Goal: Task Accomplishment & Management: Manage account settings

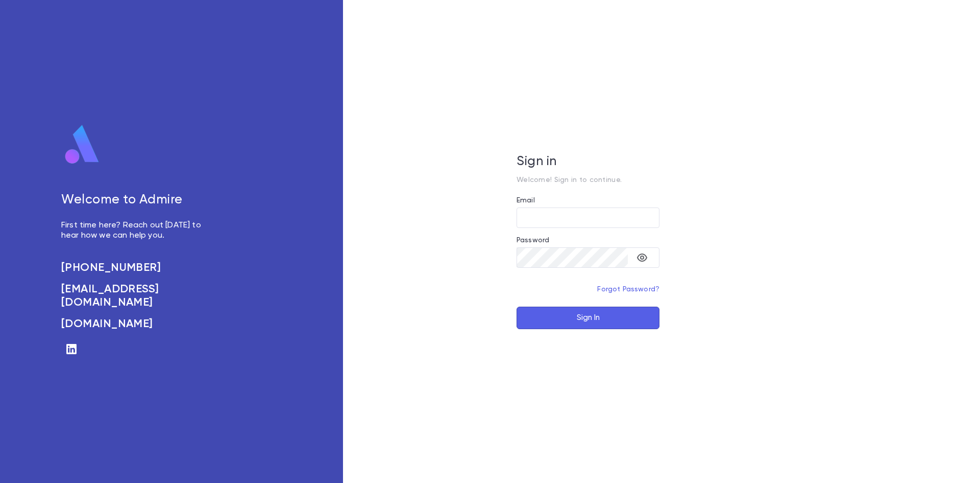
type input "**********"
click at [564, 320] on button "Sign In" at bounding box center [588, 317] width 143 height 22
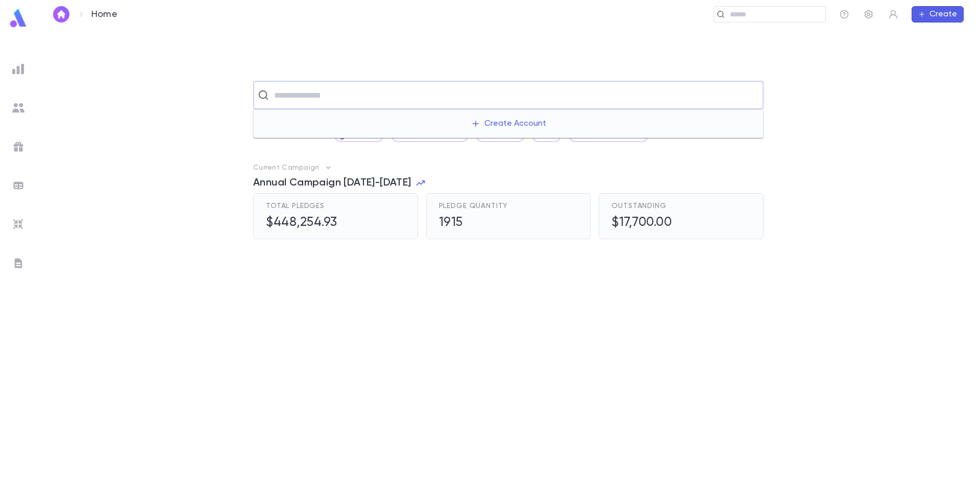
click at [356, 96] on input "text" at bounding box center [515, 94] width 488 height 19
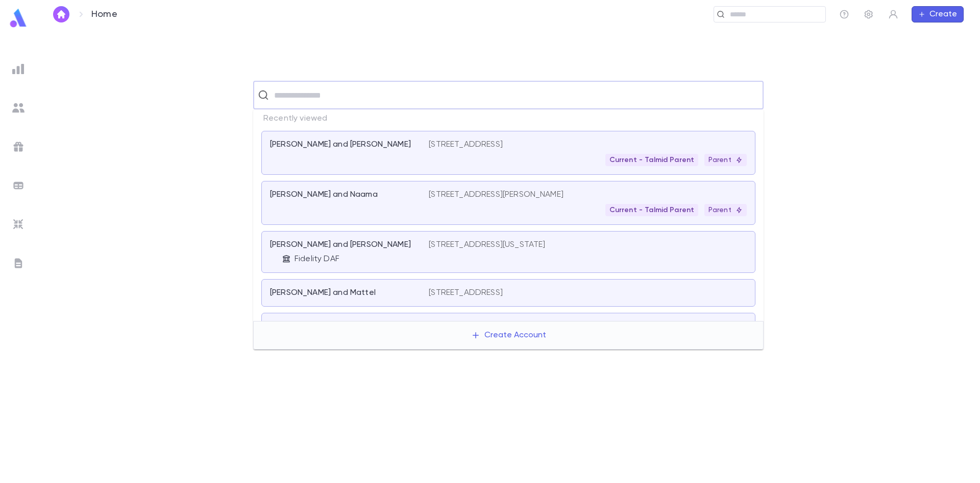
paste input "**********"
type input "**********"
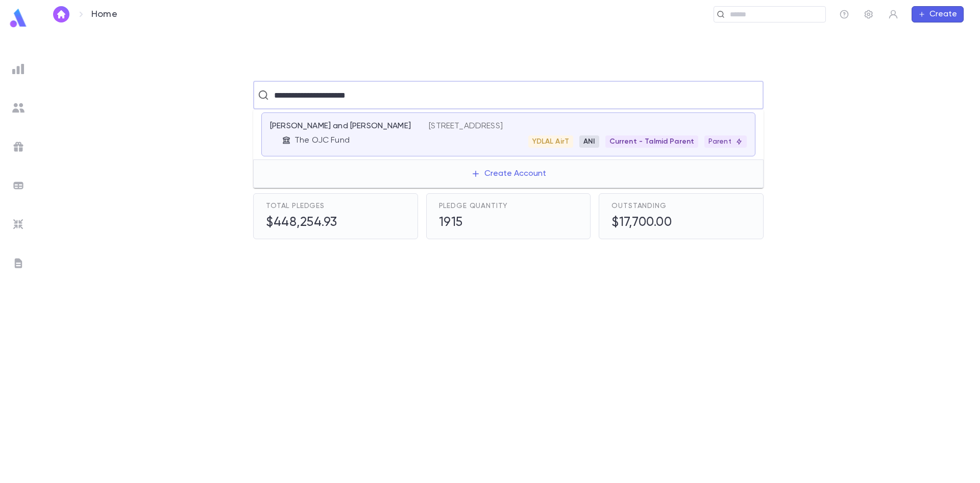
click at [368, 132] on div "Lasar, Daniel and Rachel The OJC Fund" at bounding box center [349, 134] width 159 height 27
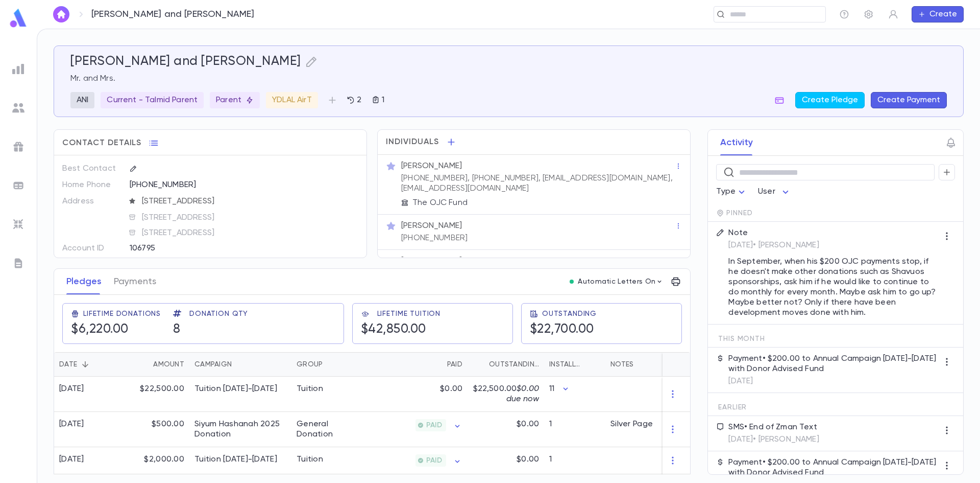
click at [13, 107] on img at bounding box center [18, 108] width 12 height 12
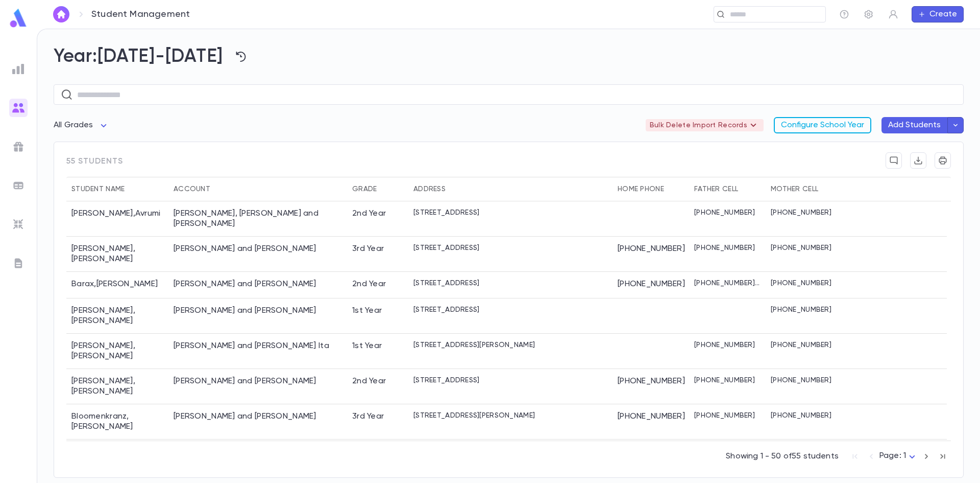
click at [808, 126] on button "Configure School Year" at bounding box center [823, 125] width 98 height 16
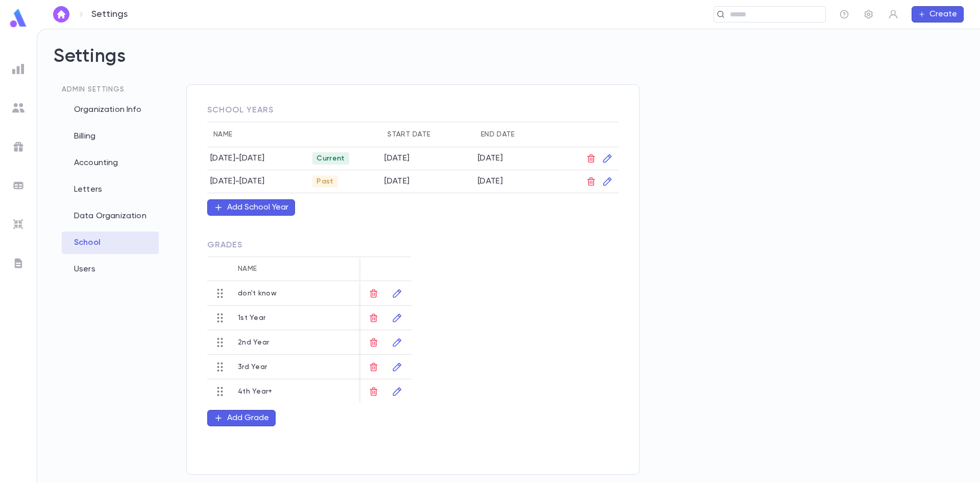
drag, startPoint x: 389, startPoint y: 157, endPoint x: 504, endPoint y: 156, distance: 114.9
click at [504, 156] on tr "2025-2026 Current 8/20/2025 7/31/2026" at bounding box center [413, 158] width 412 height 23
click at [519, 215] on div "Add School Year" at bounding box center [410, 204] width 418 height 22
click at [605, 157] on icon "button" at bounding box center [608, 158] width 10 height 10
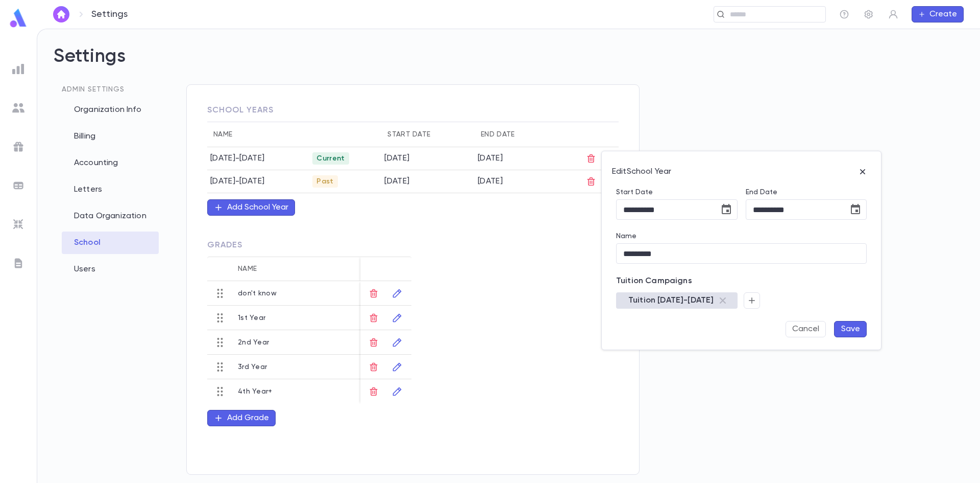
click at [506, 262] on div at bounding box center [490, 241] width 980 height 483
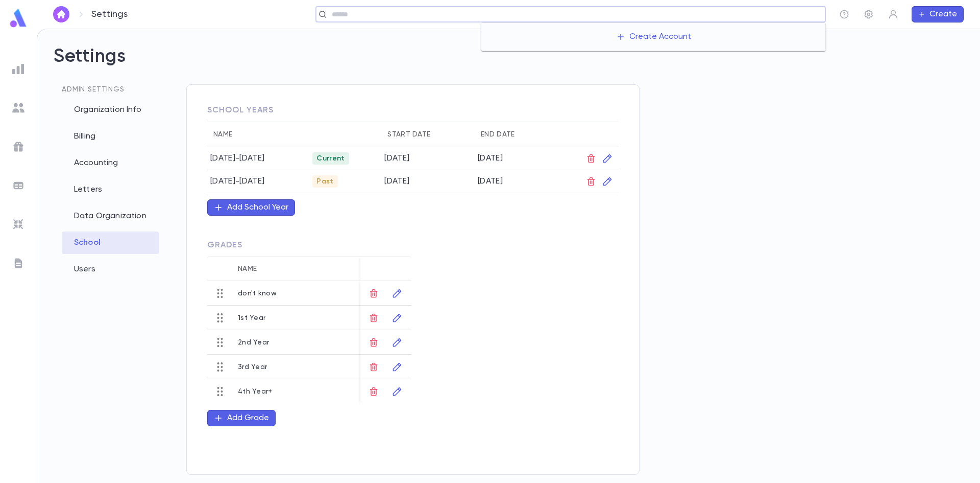
click at [754, 16] on input "text" at bounding box center [575, 15] width 493 height 10
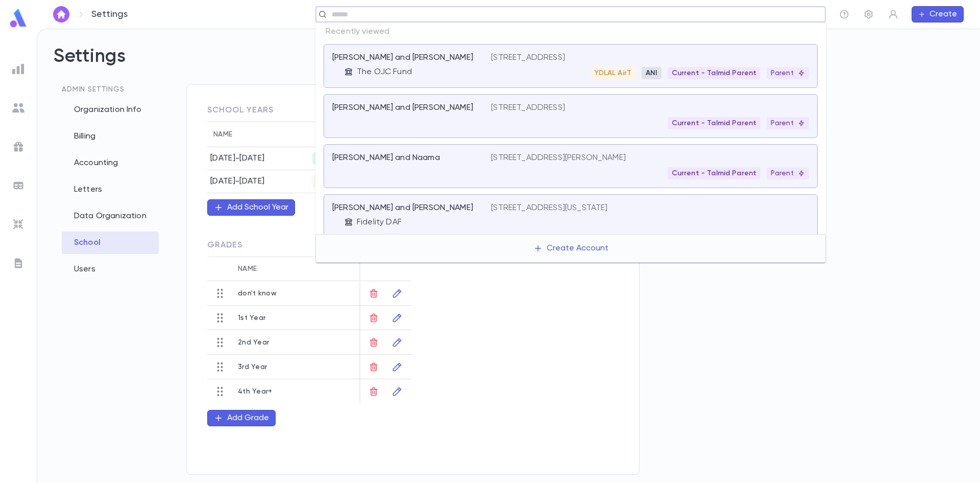
click at [417, 69] on div "The OJC Fund" at bounding box center [418, 72] width 147 height 10
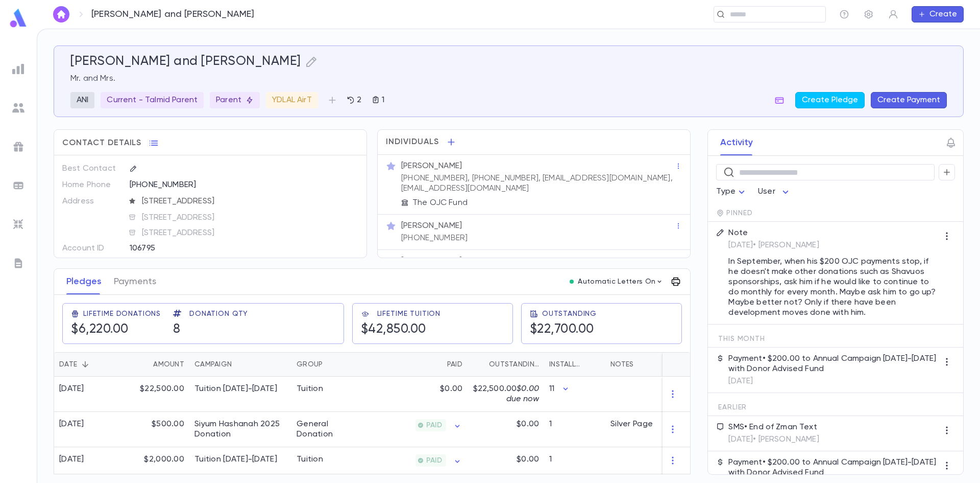
click at [673, 275] on button "button" at bounding box center [676, 281] width 16 height 16
click at [707, 300] on p "Tuition Statement" at bounding box center [710, 302] width 71 height 10
click at [749, 336] on li "Print" at bounding box center [745, 339] width 36 height 18
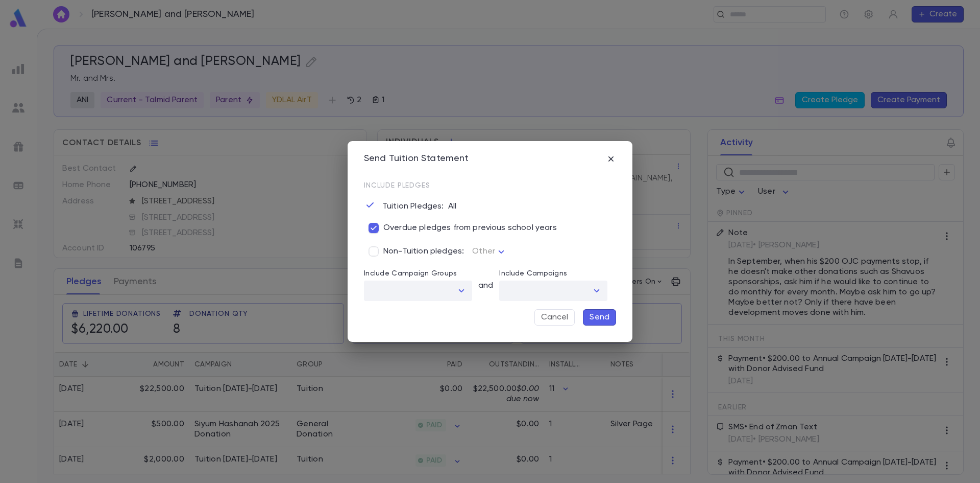
click at [601, 319] on p "Send" at bounding box center [600, 317] width 20 height 10
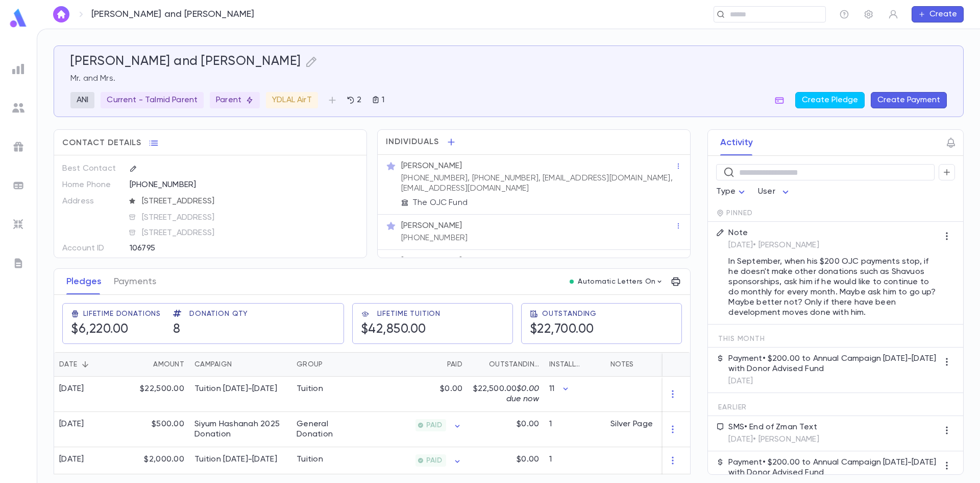
click at [23, 323] on ul at bounding box center [18, 269] width 37 height 427
click at [423, 392] on div "$0.00" at bounding box center [418, 393] width 100 height 35
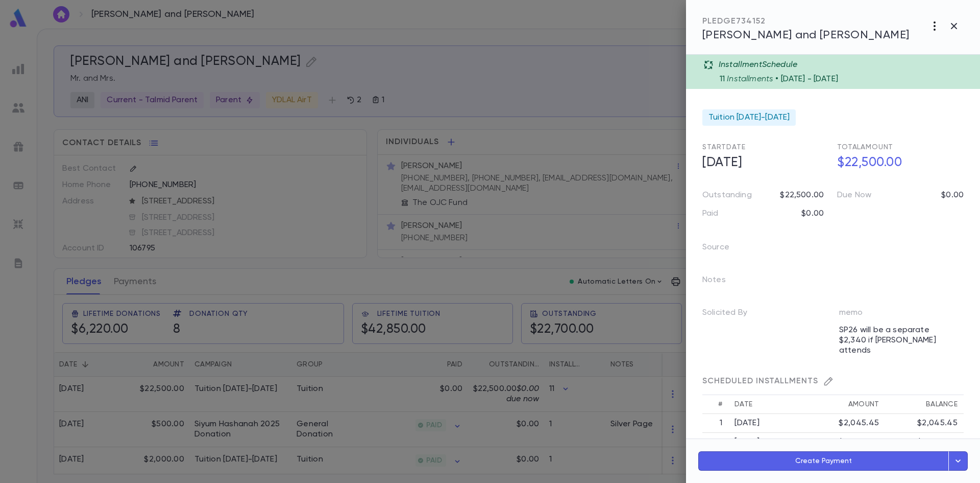
click at [936, 20] on icon "button" at bounding box center [935, 26] width 12 height 12
click at [605, 26] on div at bounding box center [490, 241] width 980 height 483
click at [724, 163] on h5 "8/25/2025" at bounding box center [763, 162] width 133 height 21
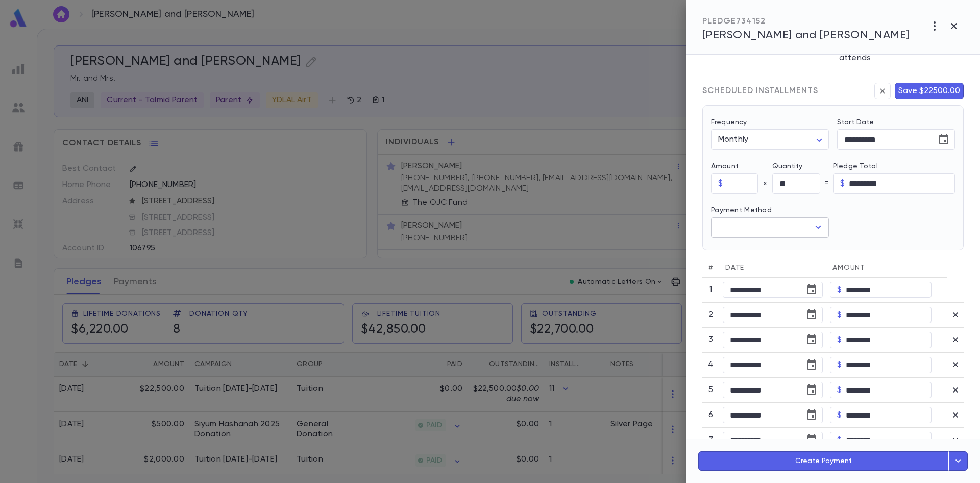
scroll to position [306, 0]
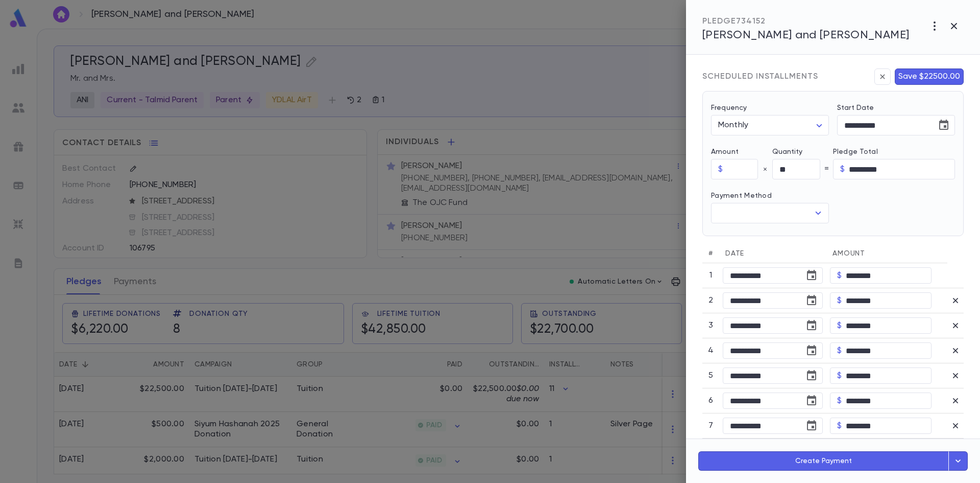
click at [614, 93] on div at bounding box center [490, 241] width 980 height 483
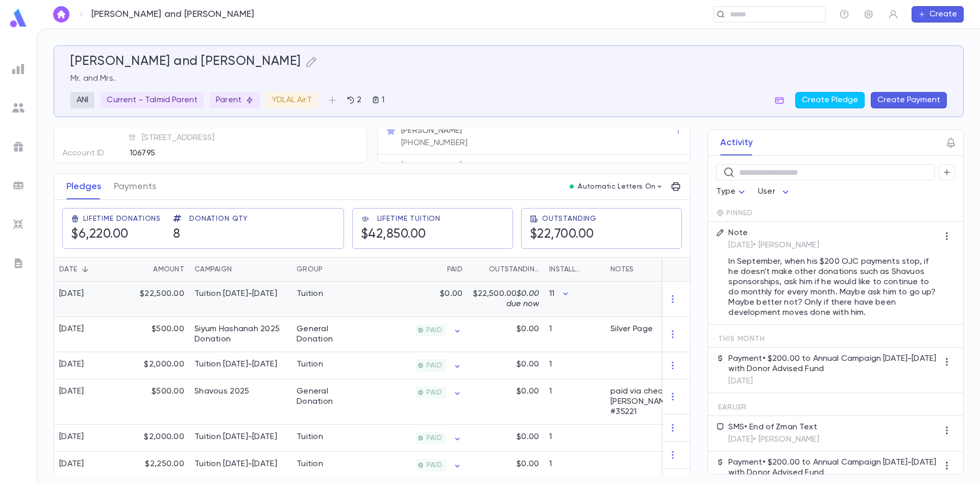
scroll to position [102, 0]
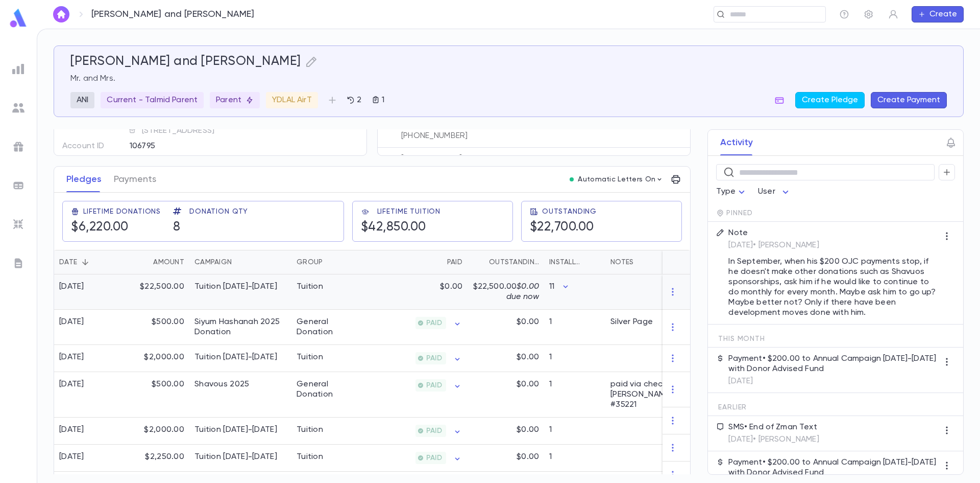
click at [257, 285] on div "Tuition 2025-2026" at bounding box center [236, 286] width 83 height 10
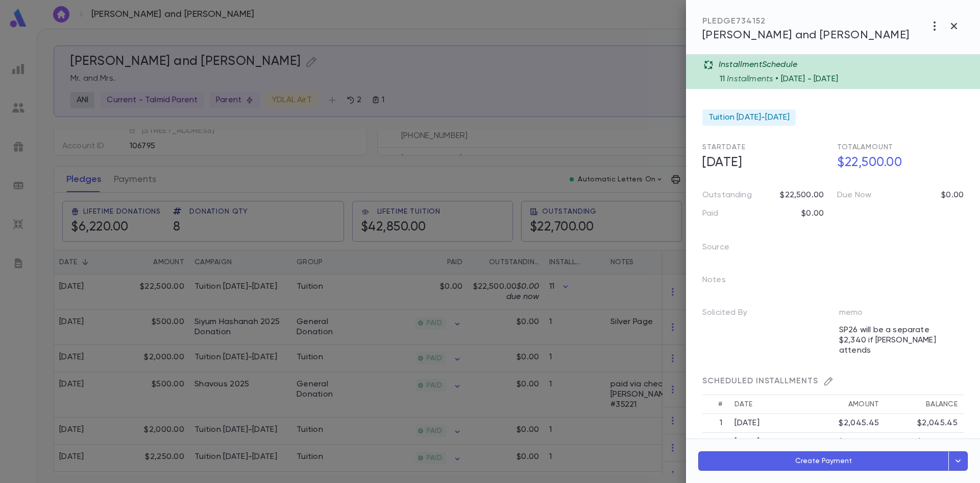
click at [28, 313] on div at bounding box center [490, 241] width 980 height 483
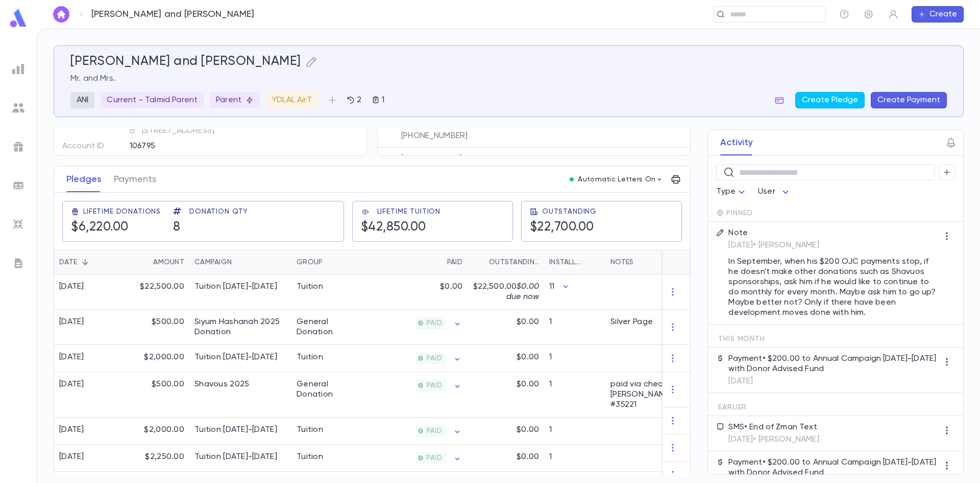
click at [16, 223] on img at bounding box center [18, 224] width 12 height 12
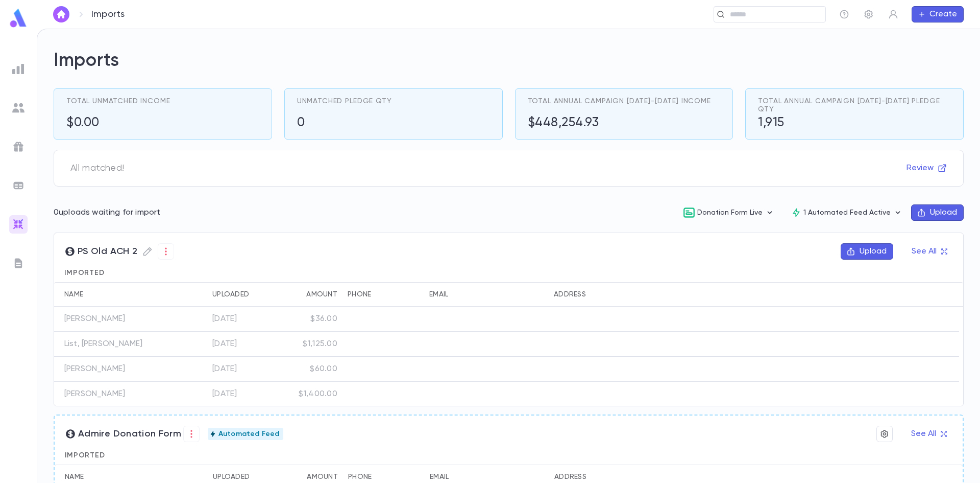
click at [864, 5] on div "Imports ​ Create" at bounding box center [509, 14] width 944 height 29
click at [870, 17] on icon "button" at bounding box center [869, 14] width 8 height 9
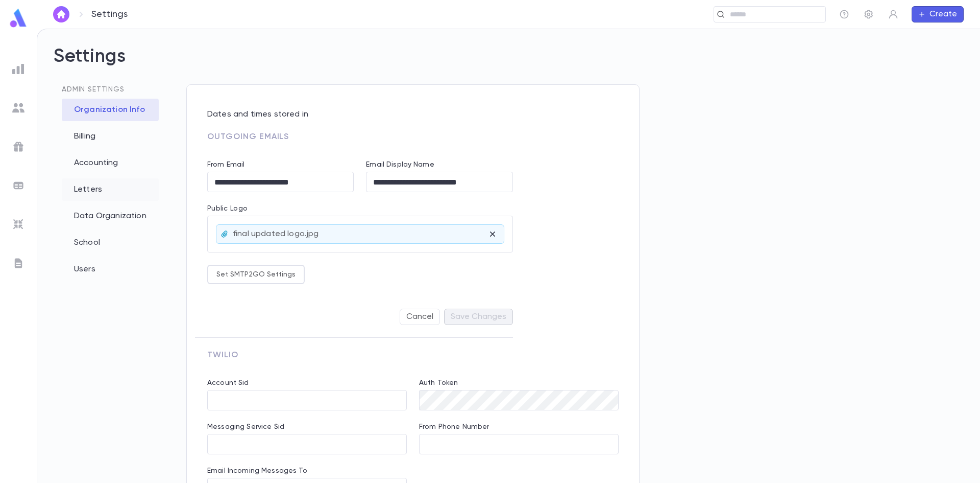
click at [85, 188] on div "Letters" at bounding box center [110, 189] width 97 height 22
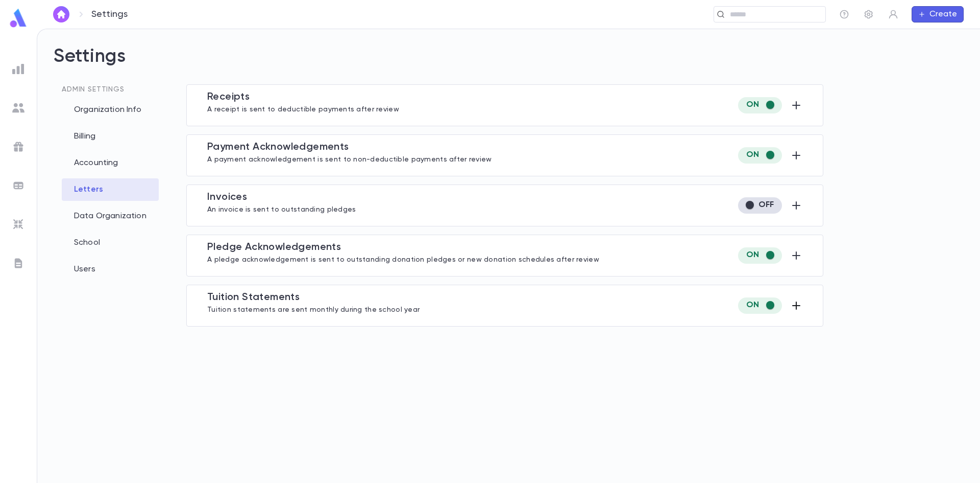
click at [798, 303] on icon "button" at bounding box center [796, 305] width 12 height 12
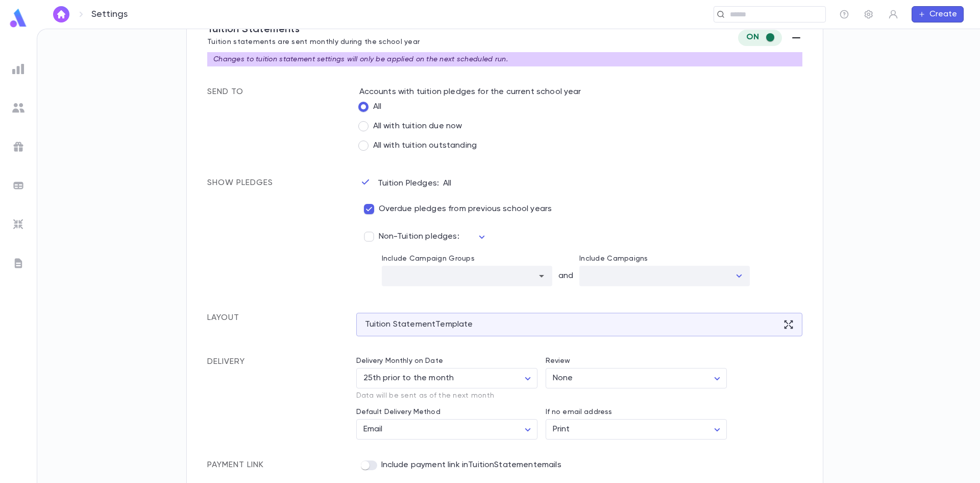
scroll to position [274, 0]
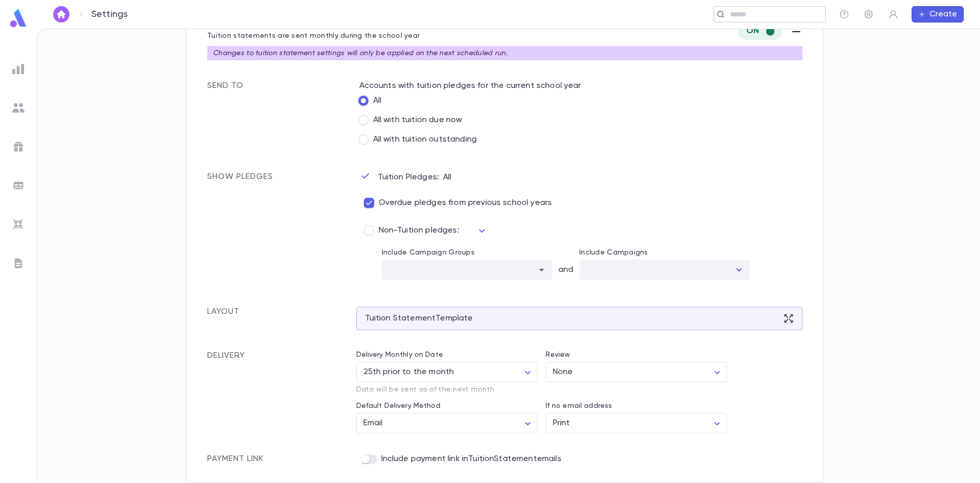
click at [751, 6] on div "​" at bounding box center [770, 14] width 112 height 16
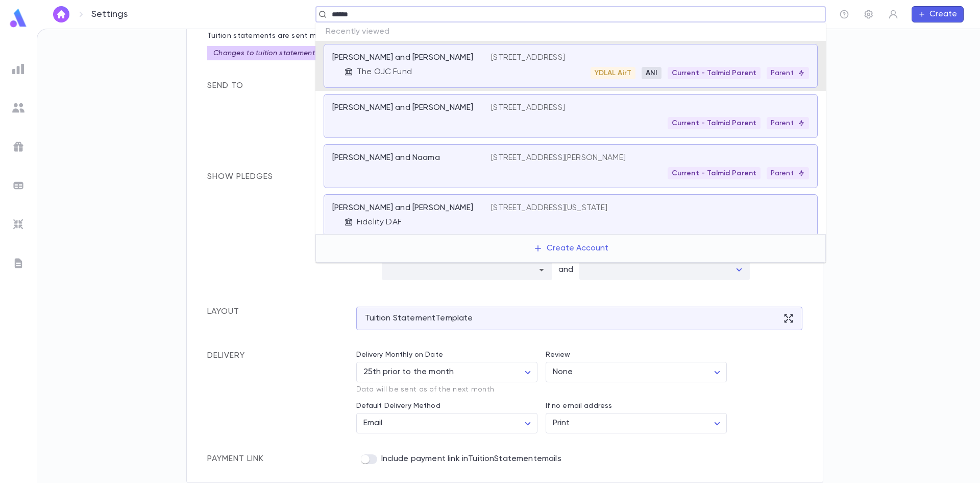
type input "******"
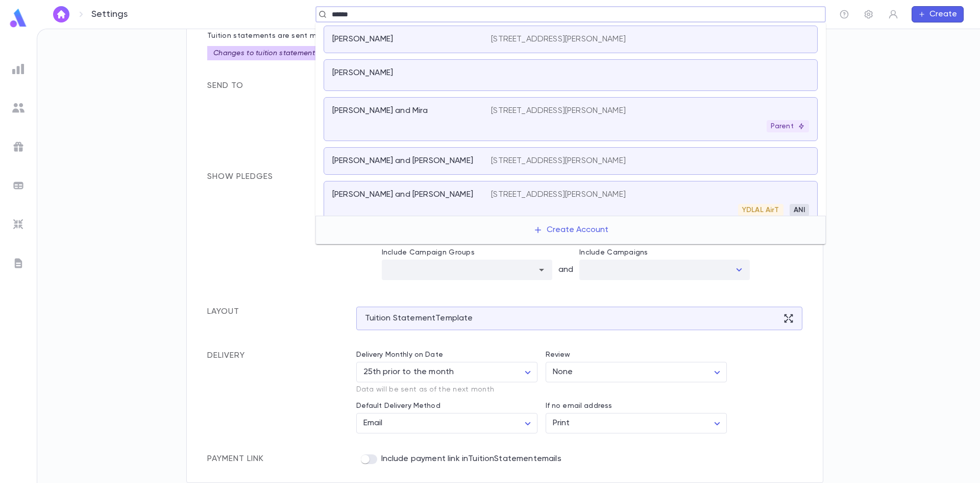
click at [481, 63] on div "Cooper, Yehoshua" at bounding box center [571, 75] width 494 height 32
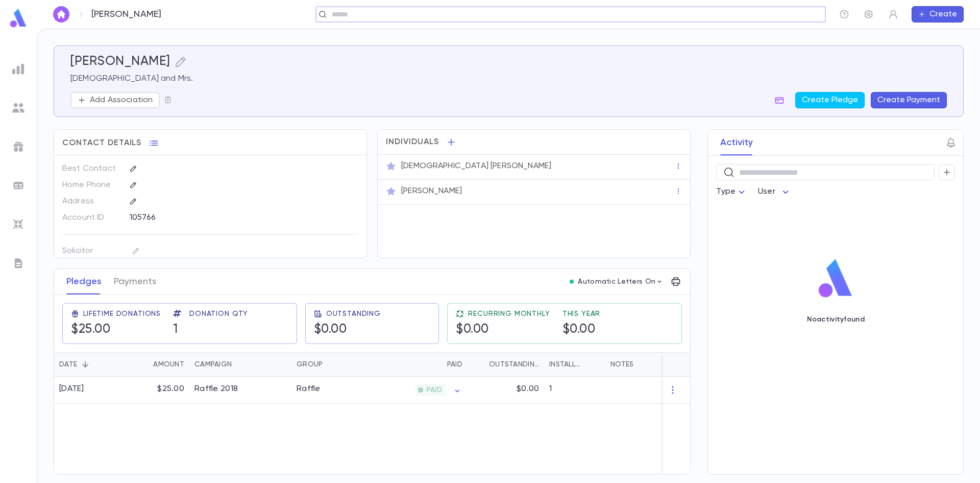
click at [420, 0] on div "Cooper, Yehoshua ​ Create" at bounding box center [509, 14] width 944 height 29
click at [16, 108] on img at bounding box center [18, 108] width 12 height 12
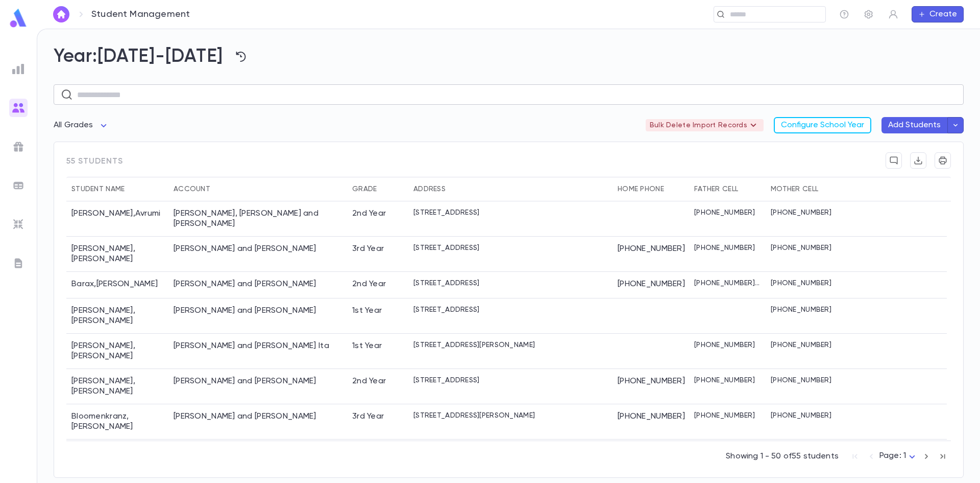
click at [189, 98] on input "text" at bounding box center [517, 95] width 880 height 20
type input "******"
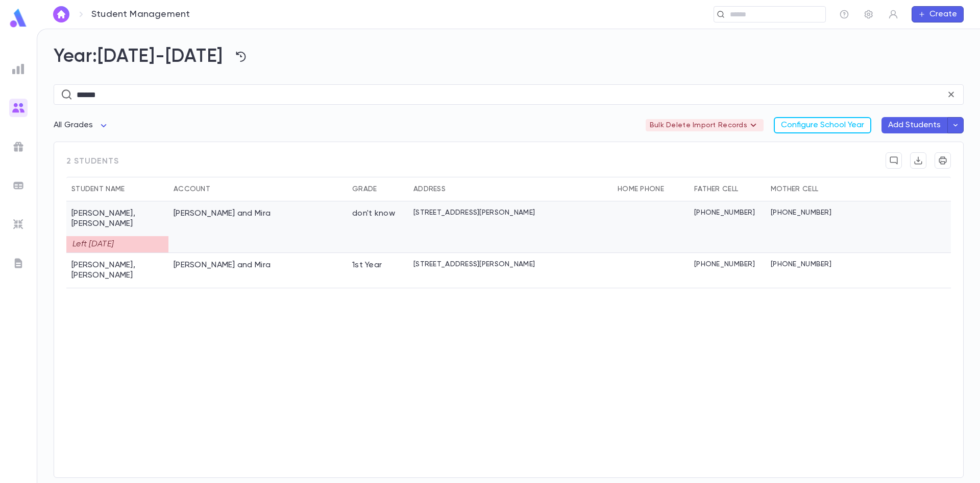
click at [341, 222] on div "Cooper, Gedaliah and Mira" at bounding box center [258, 227] width 179 height 52
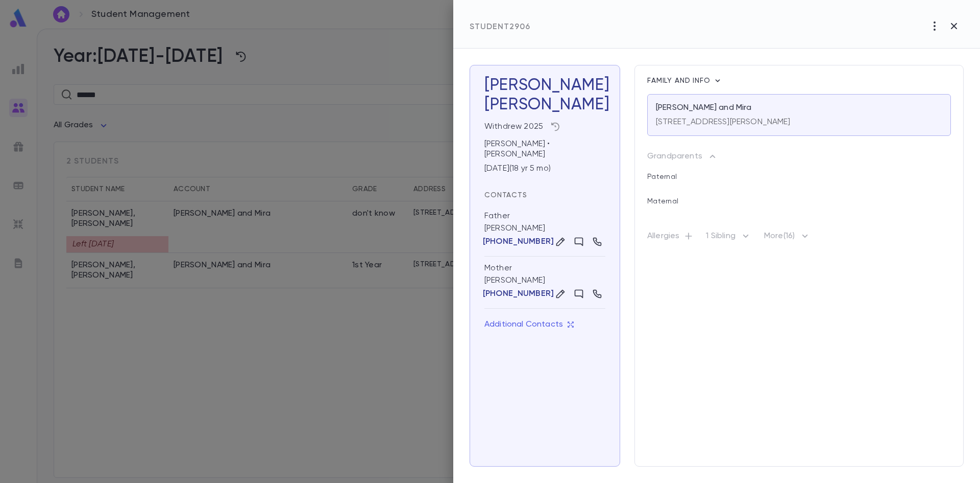
click at [558, 125] on icon "button" at bounding box center [555, 127] width 10 height 10
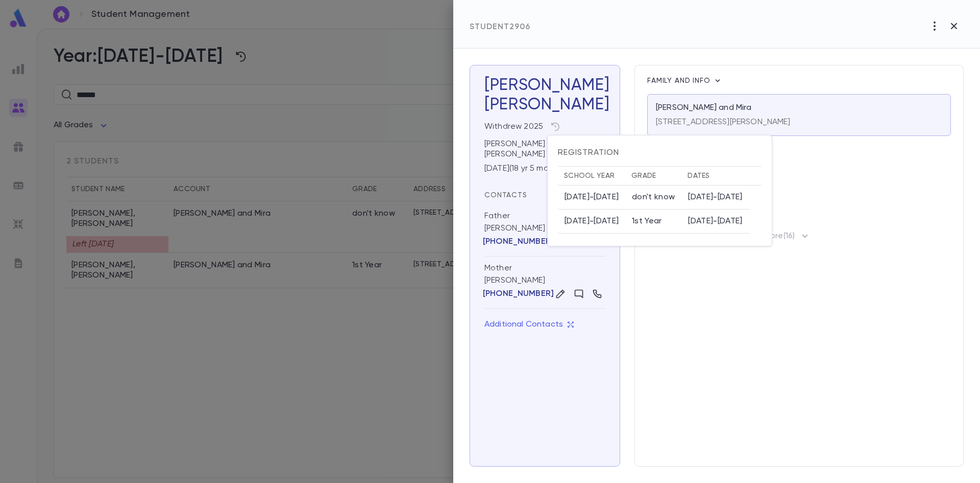
click at [588, 110] on div at bounding box center [490, 241] width 980 height 483
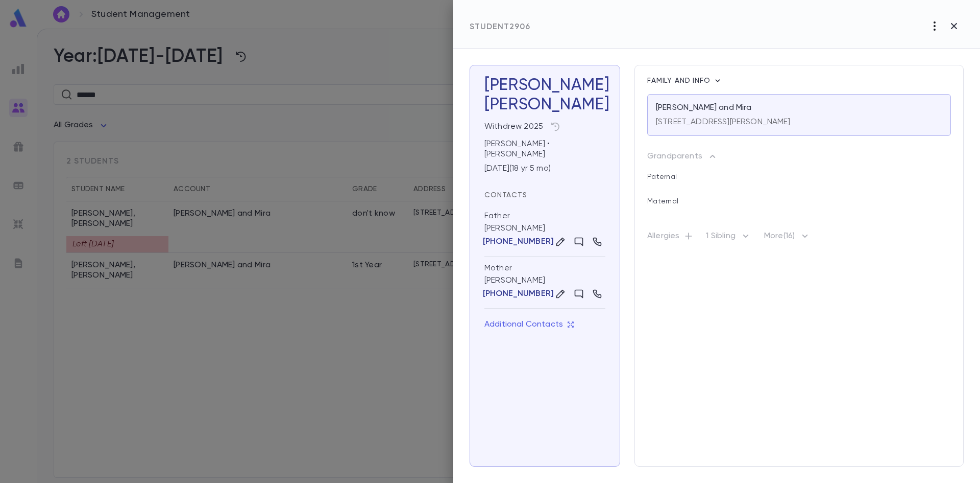
click at [931, 26] on icon "button" at bounding box center [935, 26] width 12 height 12
click at [928, 49] on p "Re-Register" at bounding box center [944, 47] width 47 height 10
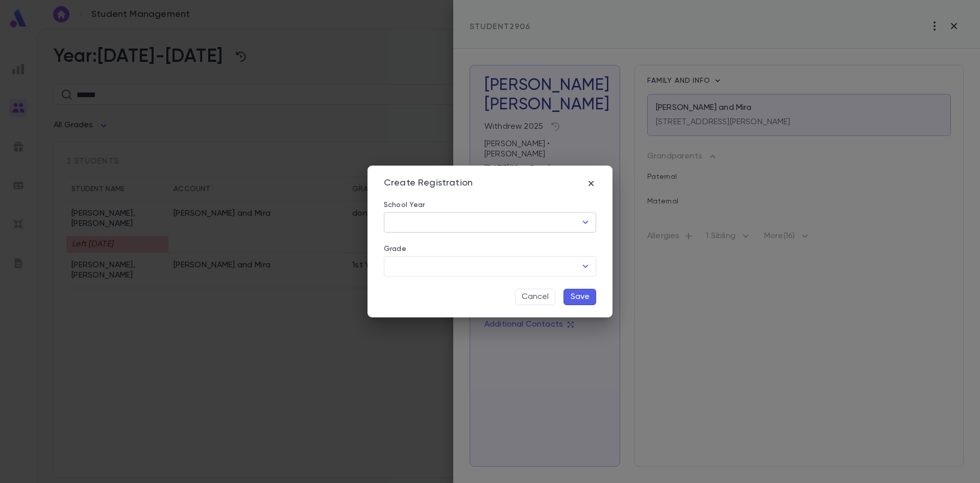
click at [587, 221] on icon "Open" at bounding box center [586, 222] width 12 height 12
click at [475, 245] on li "2025-2026" at bounding box center [490, 244] width 212 height 16
type input "*********"
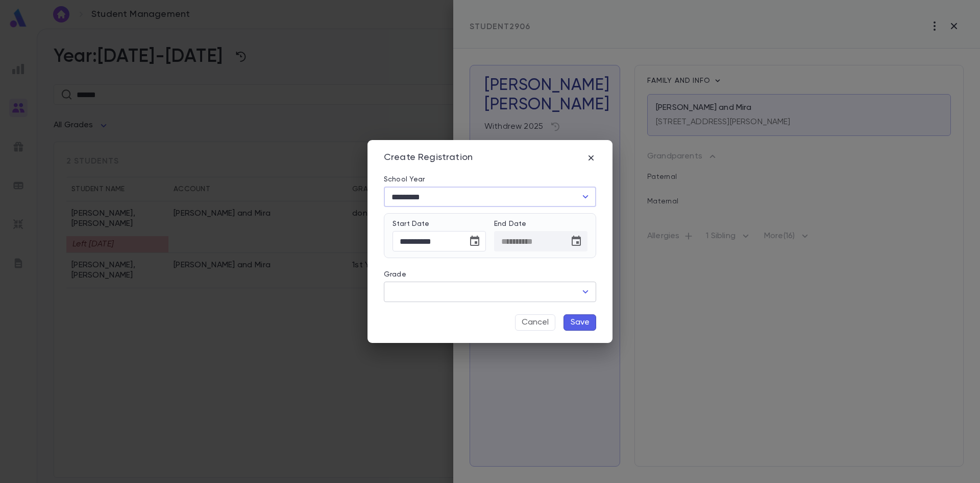
click at [562, 294] on input "Grade" at bounding box center [483, 291] width 188 height 19
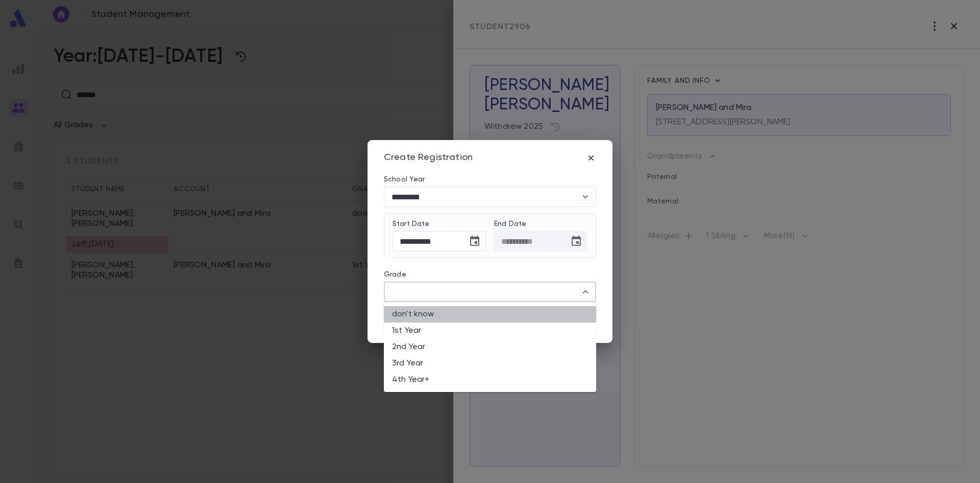
click at [435, 312] on li "don't know" at bounding box center [490, 314] width 212 height 16
type input "**********"
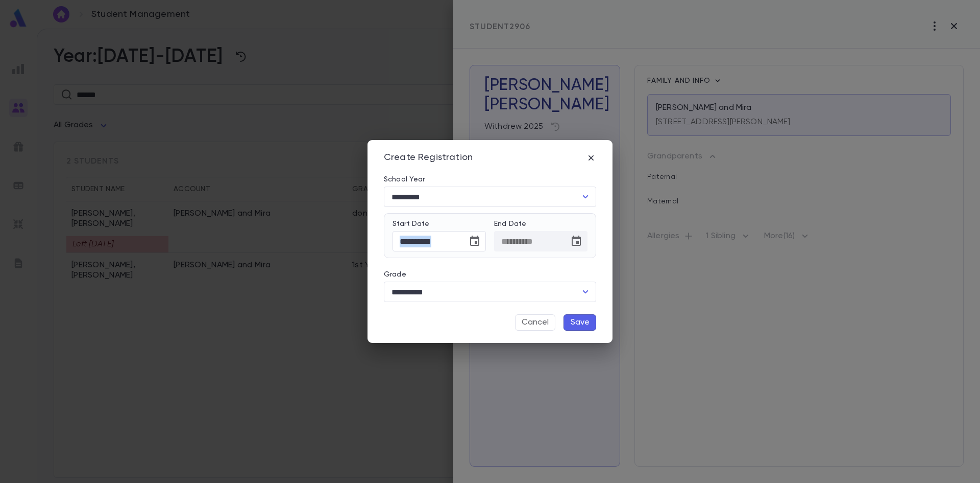
drag, startPoint x: 464, startPoint y: 243, endPoint x: 368, endPoint y: 235, distance: 96.3
click at [356, 234] on div "**********" at bounding box center [490, 241] width 980 height 483
click at [583, 320] on button "Save" at bounding box center [580, 322] width 33 height 16
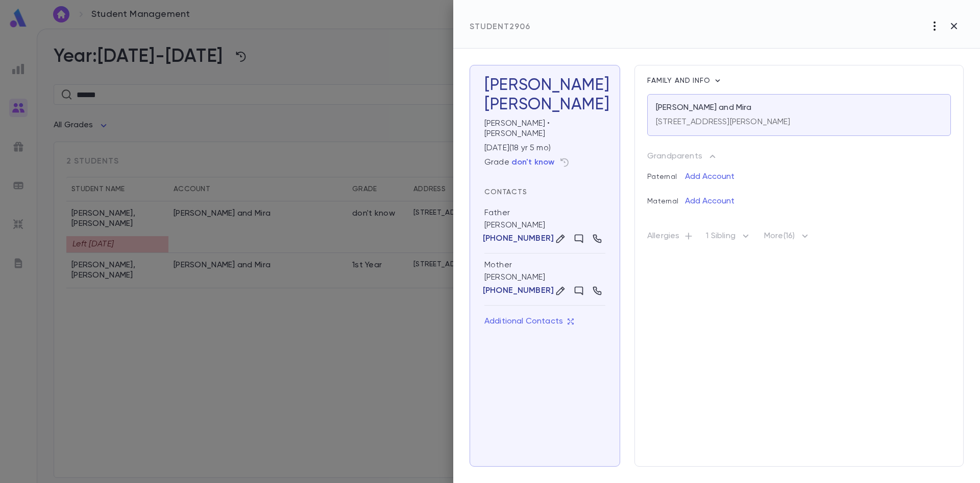
click at [937, 23] on icon "button" at bounding box center [935, 26] width 12 height 12
click at [907, 48] on li "Mark Left" at bounding box center [922, 47] width 104 height 16
drag, startPoint x: 794, startPoint y: 92, endPoint x: 692, endPoint y: 86, distance: 101.8
click at [692, 86] on div "**********" at bounding box center [490, 241] width 980 height 483
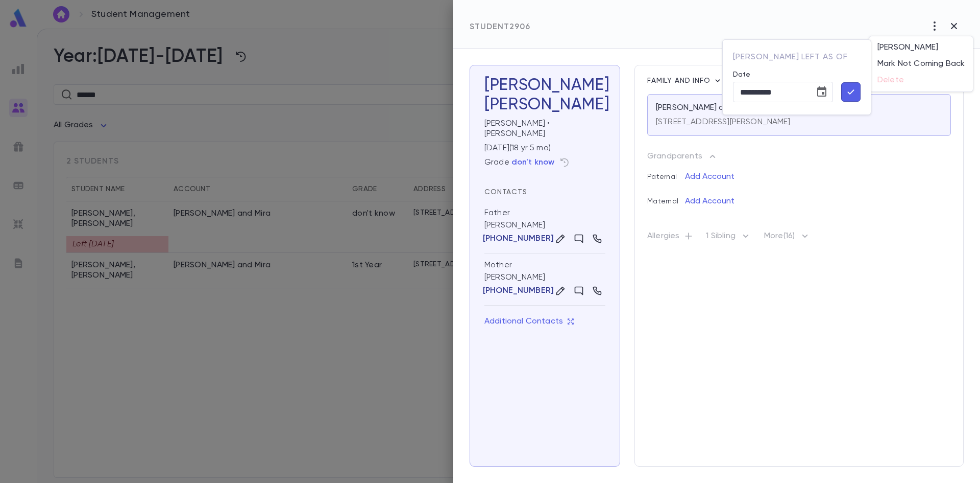
click at [563, 154] on div at bounding box center [490, 241] width 980 height 483
click at [564, 151] on div at bounding box center [490, 241] width 980 height 483
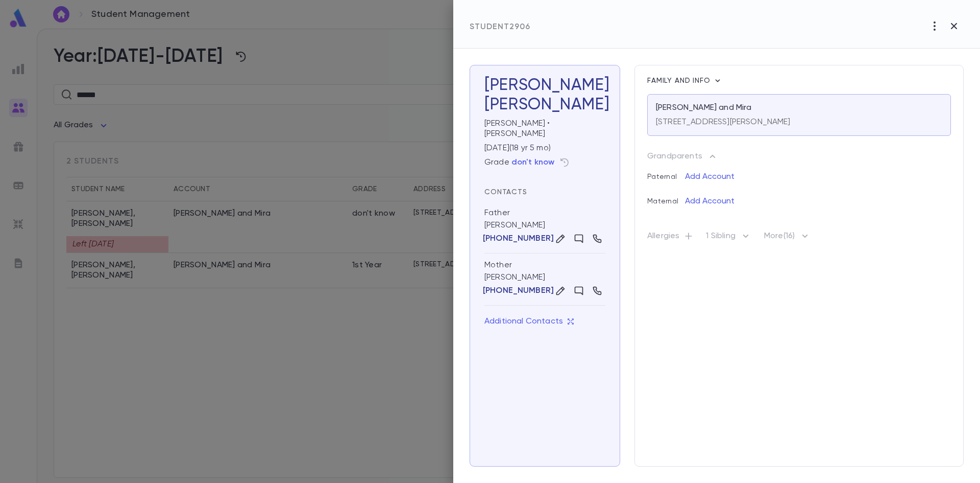
click at [564, 151] on div at bounding box center [490, 241] width 980 height 483
click at [566, 157] on icon "button" at bounding box center [565, 162] width 10 height 10
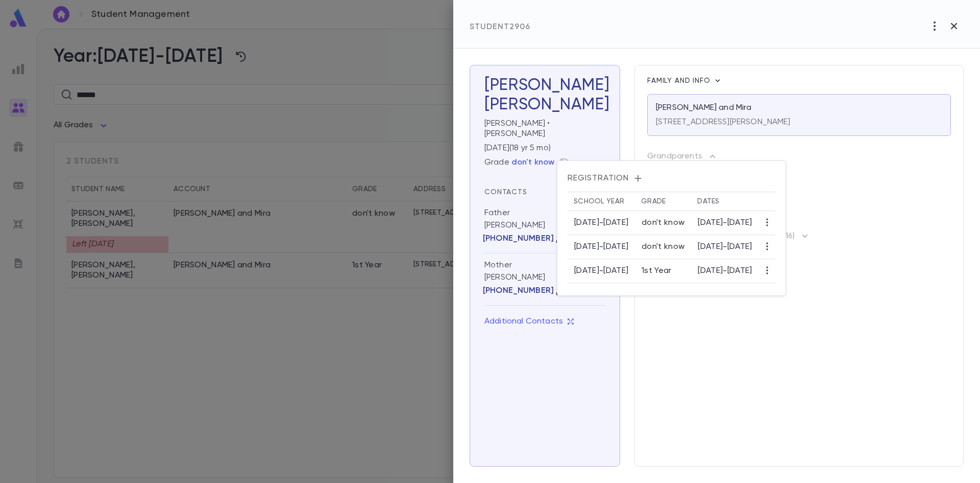
click at [564, 151] on div at bounding box center [490, 241] width 980 height 483
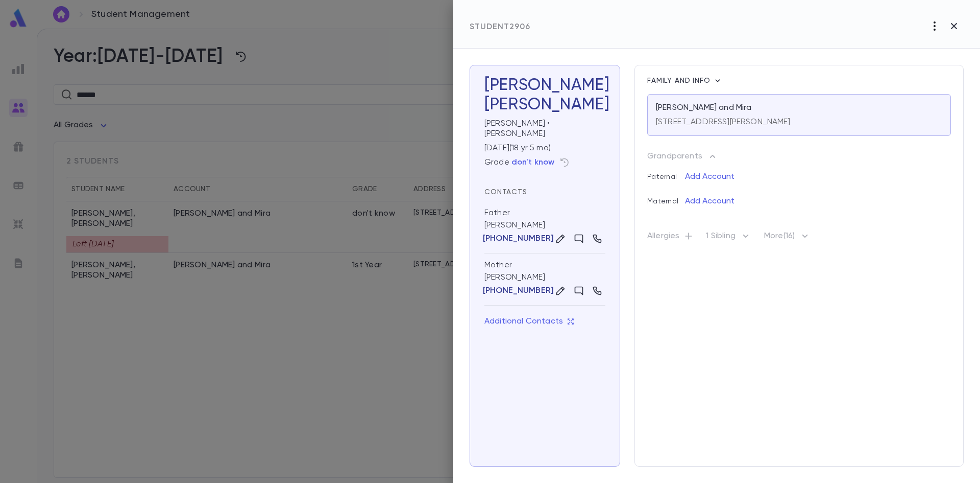
click at [941, 29] on icon "button" at bounding box center [935, 26] width 12 height 12
click at [910, 45] on li "Mark Left" at bounding box center [922, 47] width 104 height 16
click at [745, 92] on input "**********" at bounding box center [770, 92] width 75 height 20
click at [745, 87] on input "**********" at bounding box center [770, 92] width 75 height 20
drag, startPoint x: 756, startPoint y: 90, endPoint x: 763, endPoint y: 90, distance: 7.7
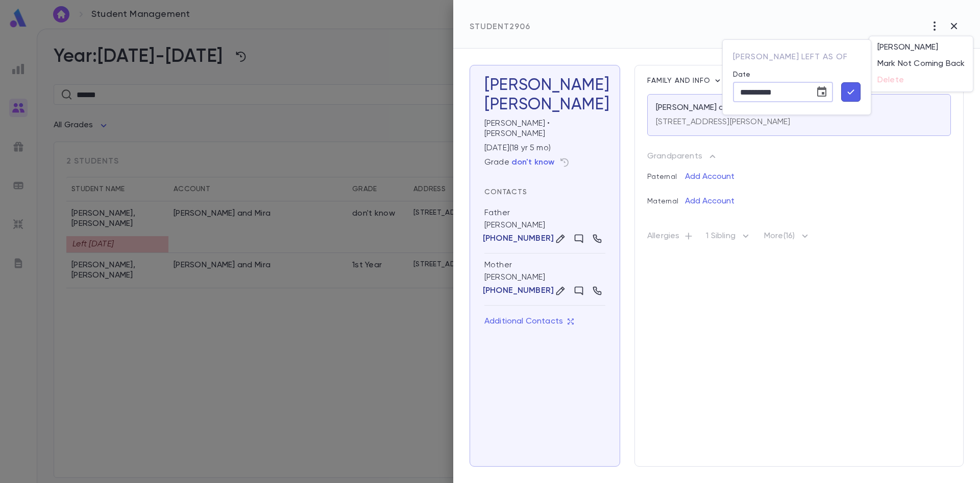
click at [763, 90] on input "**********" at bounding box center [770, 92] width 75 height 20
drag, startPoint x: 779, startPoint y: 91, endPoint x: 794, endPoint y: 91, distance: 14.3
click at [794, 91] on input "**********" at bounding box center [770, 92] width 75 height 20
type input "**********"
click at [845, 92] on button "button" at bounding box center [851, 91] width 19 height 19
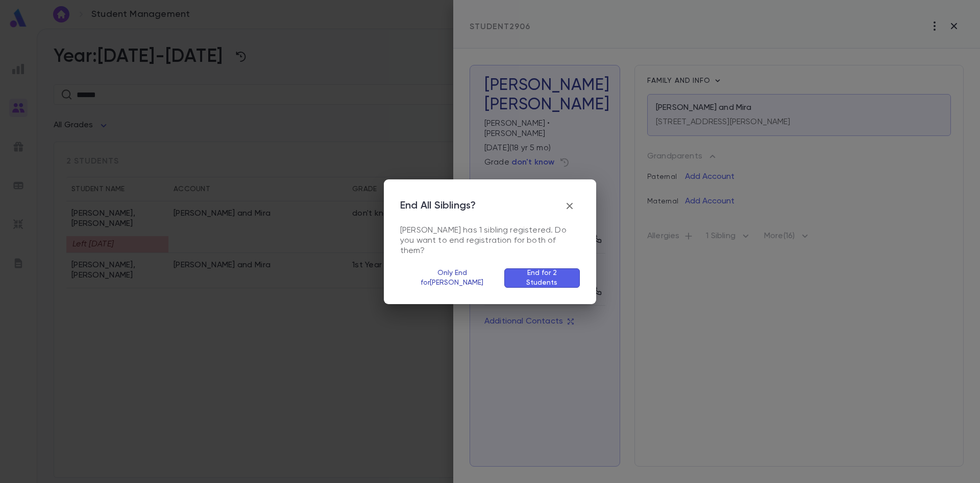
click at [460, 272] on button "Only End for Yosef" at bounding box center [452, 277] width 104 height 19
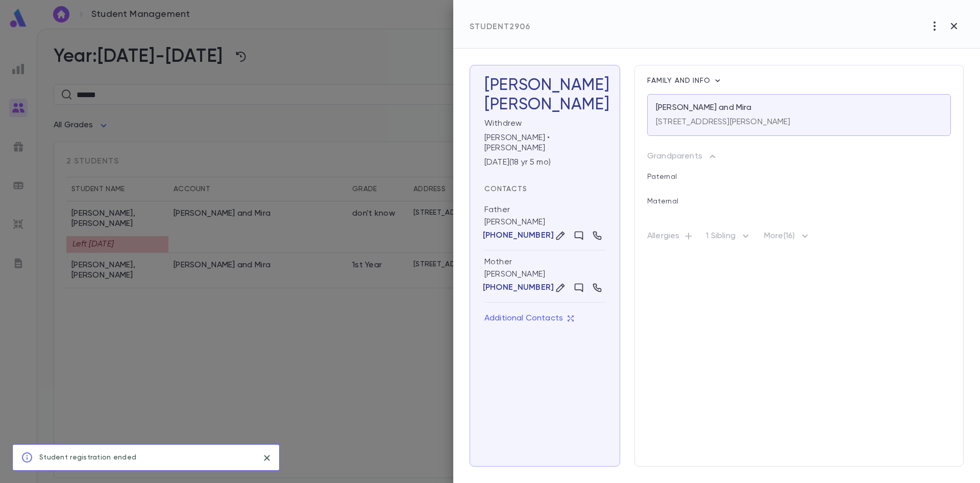
drag, startPoint x: 883, startPoint y: 28, endPoint x: 910, endPoint y: 58, distance: 40.2
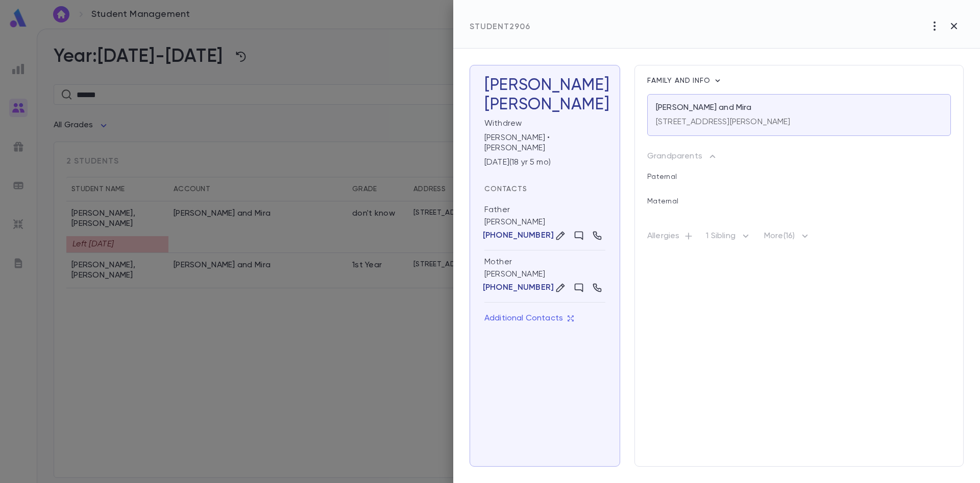
drag, startPoint x: 910, startPoint y: 58, endPoint x: 942, endPoint y: 29, distance: 43.4
click at [942, 29] on button "button" at bounding box center [934, 25] width 19 height 19
click at [938, 26] on div at bounding box center [490, 241] width 980 height 483
click at [934, 25] on icon "button" at bounding box center [935, 26] width 12 height 12
click at [884, 20] on div at bounding box center [490, 241] width 980 height 483
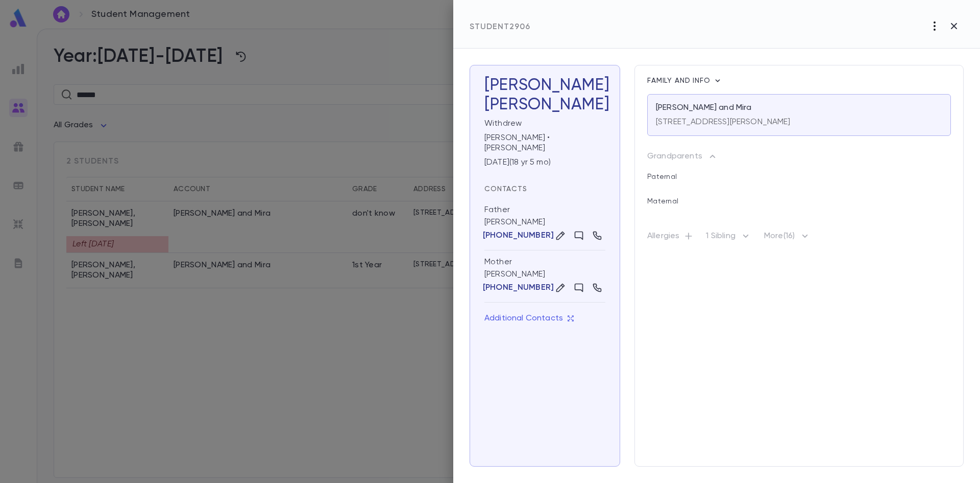
click at [933, 28] on icon "button" at bounding box center [935, 26] width 12 height 12
click at [931, 66] on li "Delete" at bounding box center [945, 64] width 64 height 16
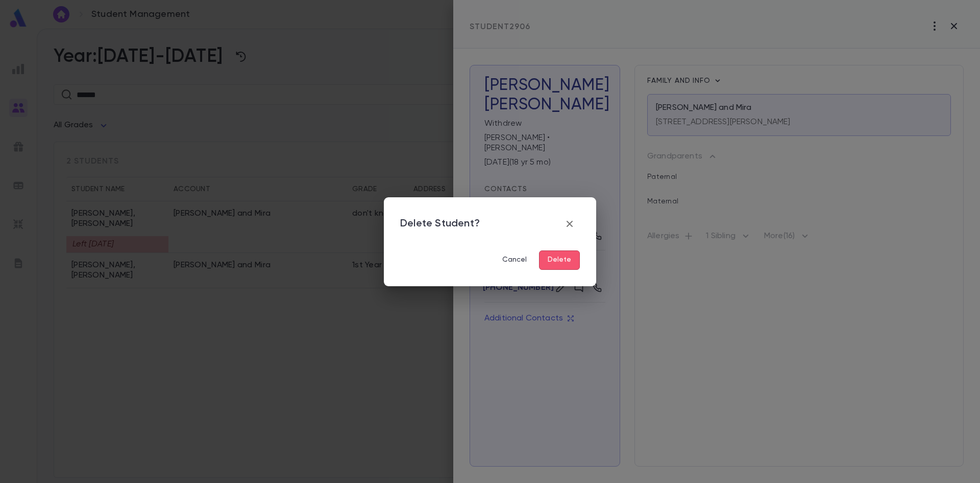
click at [557, 260] on button "Delete" at bounding box center [559, 259] width 41 height 19
